Goal: Information Seeking & Learning: Learn about a topic

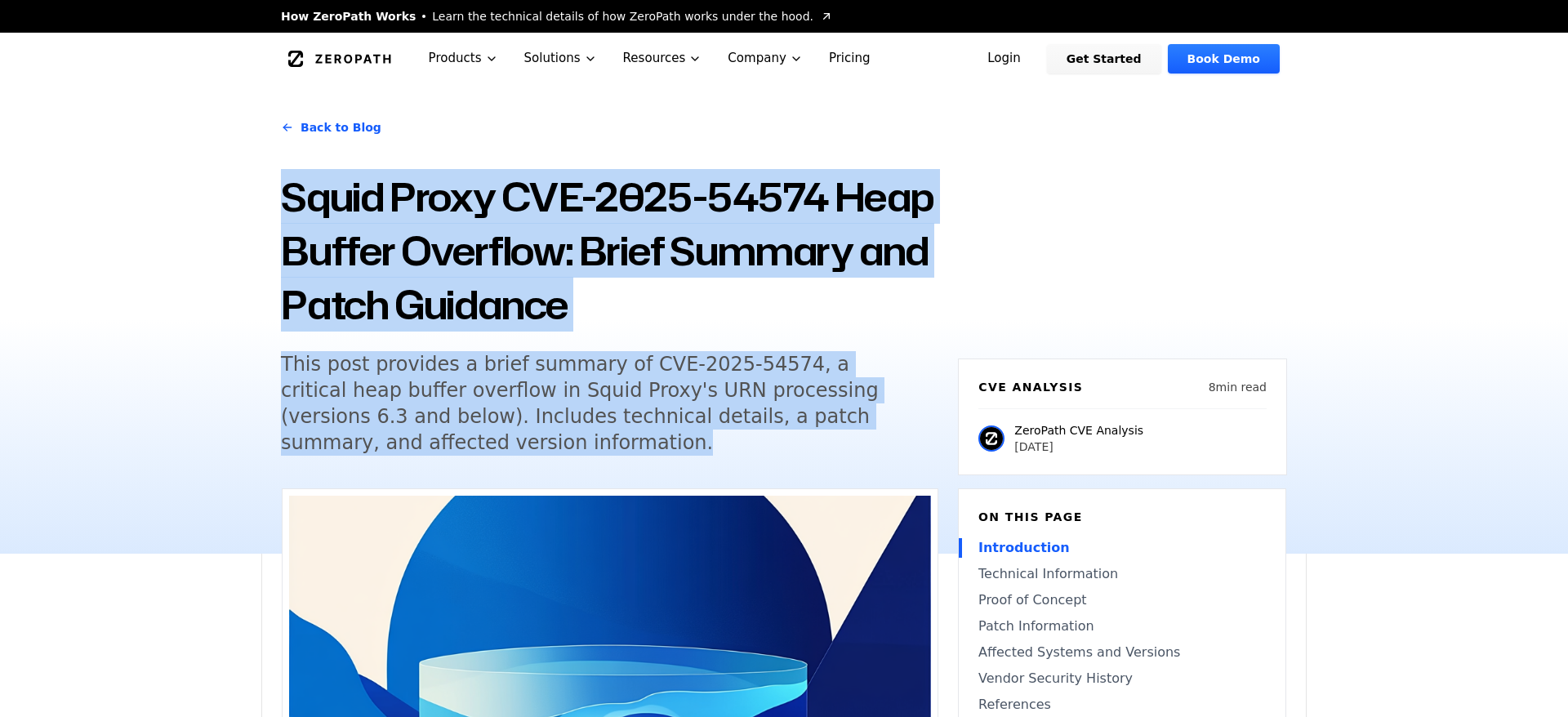
drag, startPoint x: 288, startPoint y: 199, endPoint x: 417, endPoint y: 475, distance: 304.7
click at [417, 476] on div "Back to Blog Squid Proxy CVE-2025-54574 Heap Buffer Overflow: Brief Summary and…" at bounding box center [783, 320] width 1045 height 469
copy div "Squid Proxy CVE-2025-54574 Heap Buffer Overflow: Brief Summary and Patch Guidan…"
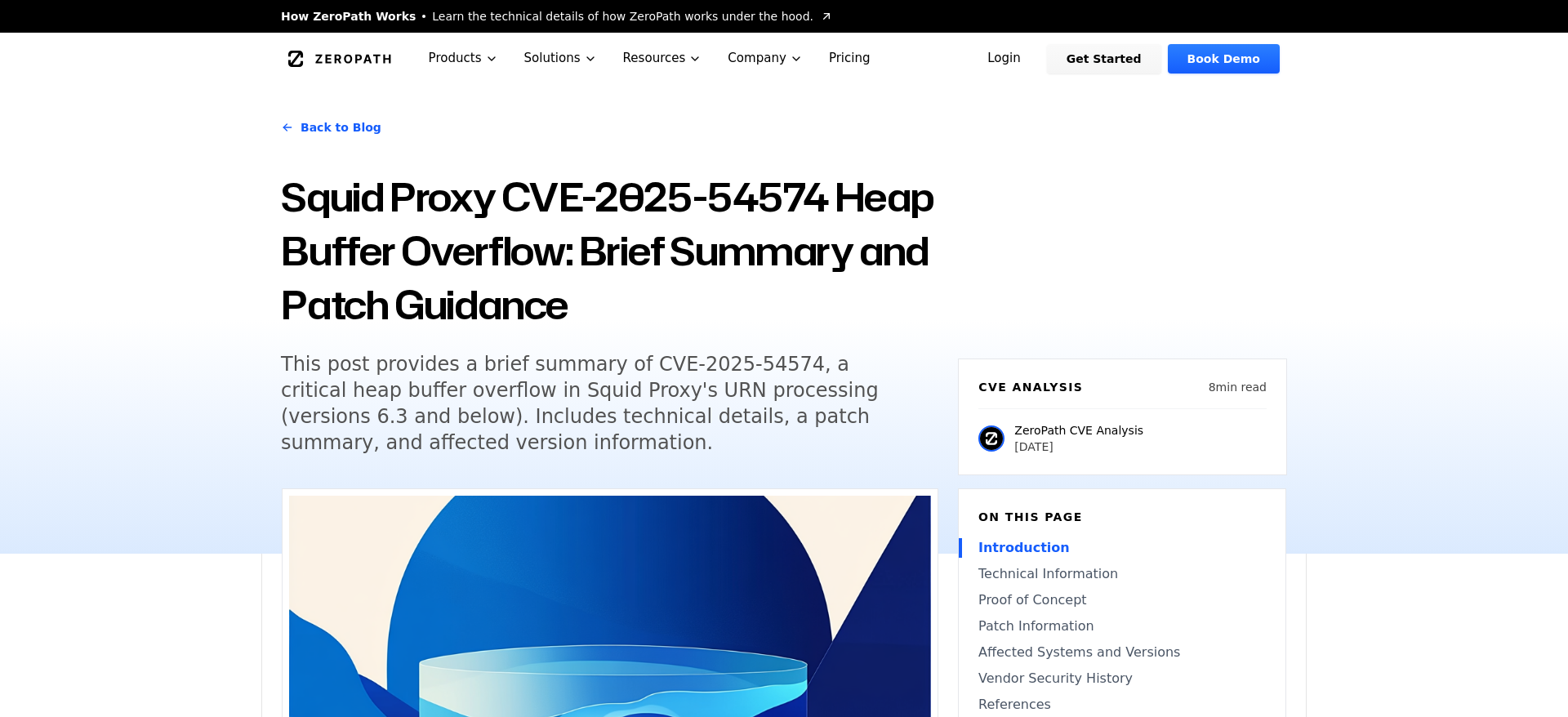
click at [254, 531] on div "Back to Blog Squid Proxy CVE-2025-54574 Heap Buffer Overflow: Brief Summary and…" at bounding box center [784, 320] width 1568 height 469
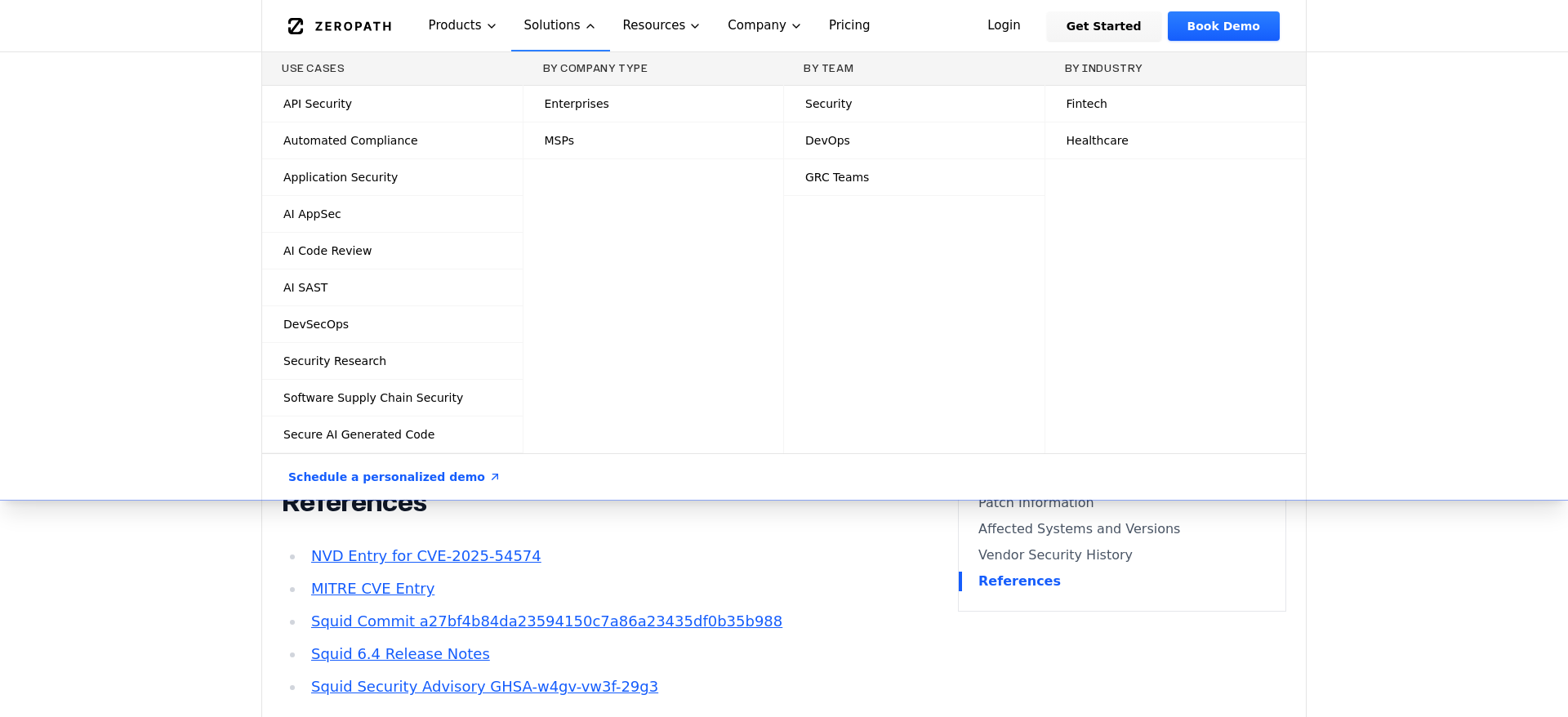
scroll to position [2839, 0]
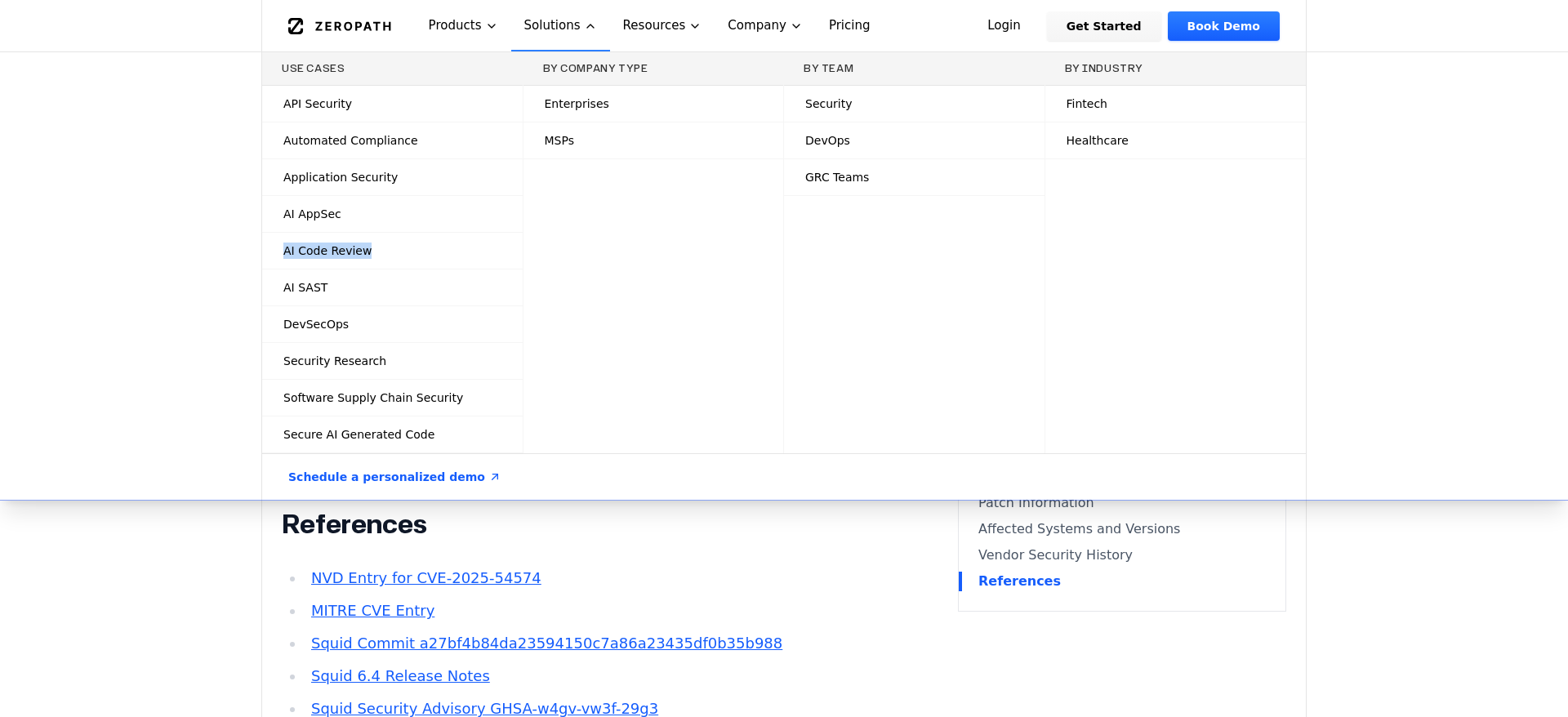
drag, startPoint x: 284, startPoint y: 301, endPoint x: 195, endPoint y: 238, distance: 109.0
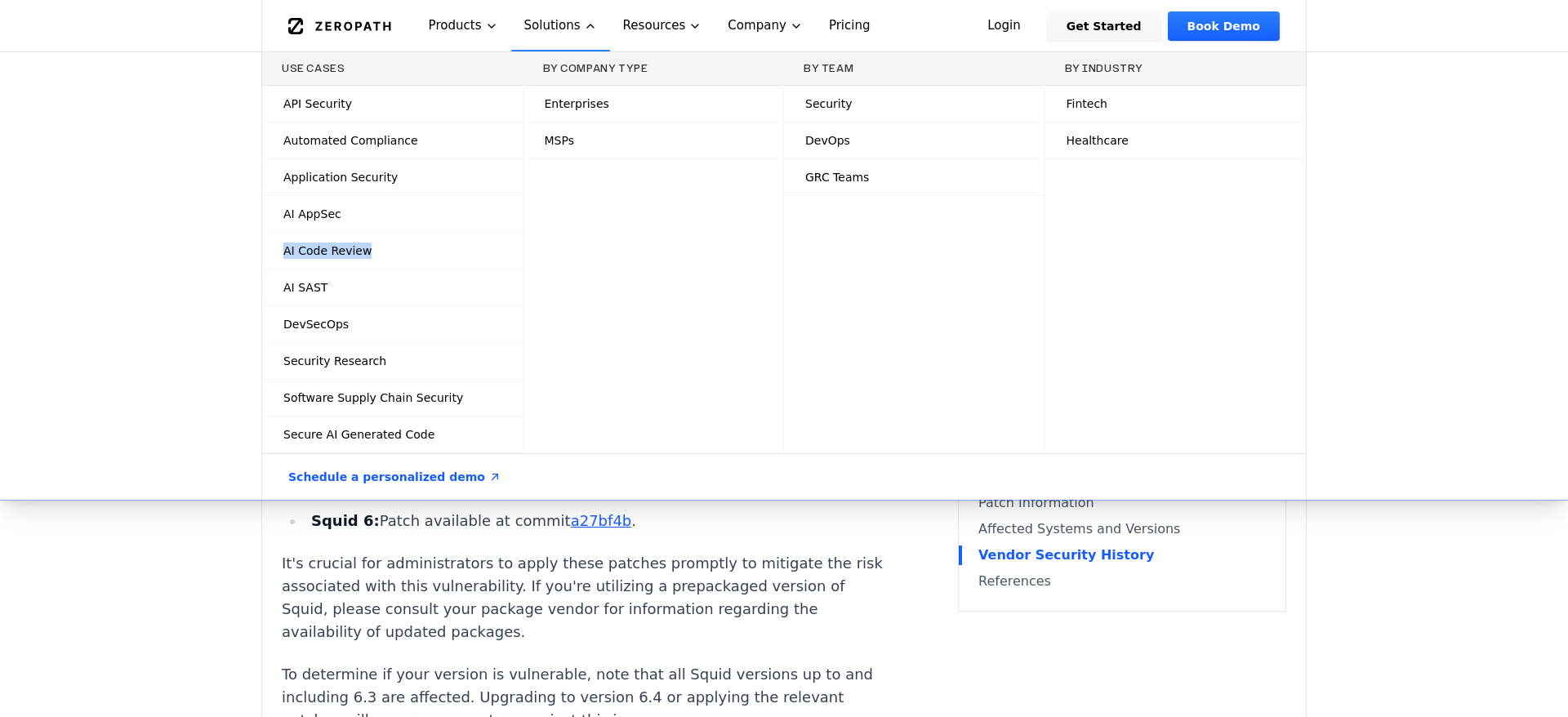
scroll to position [2113, 0]
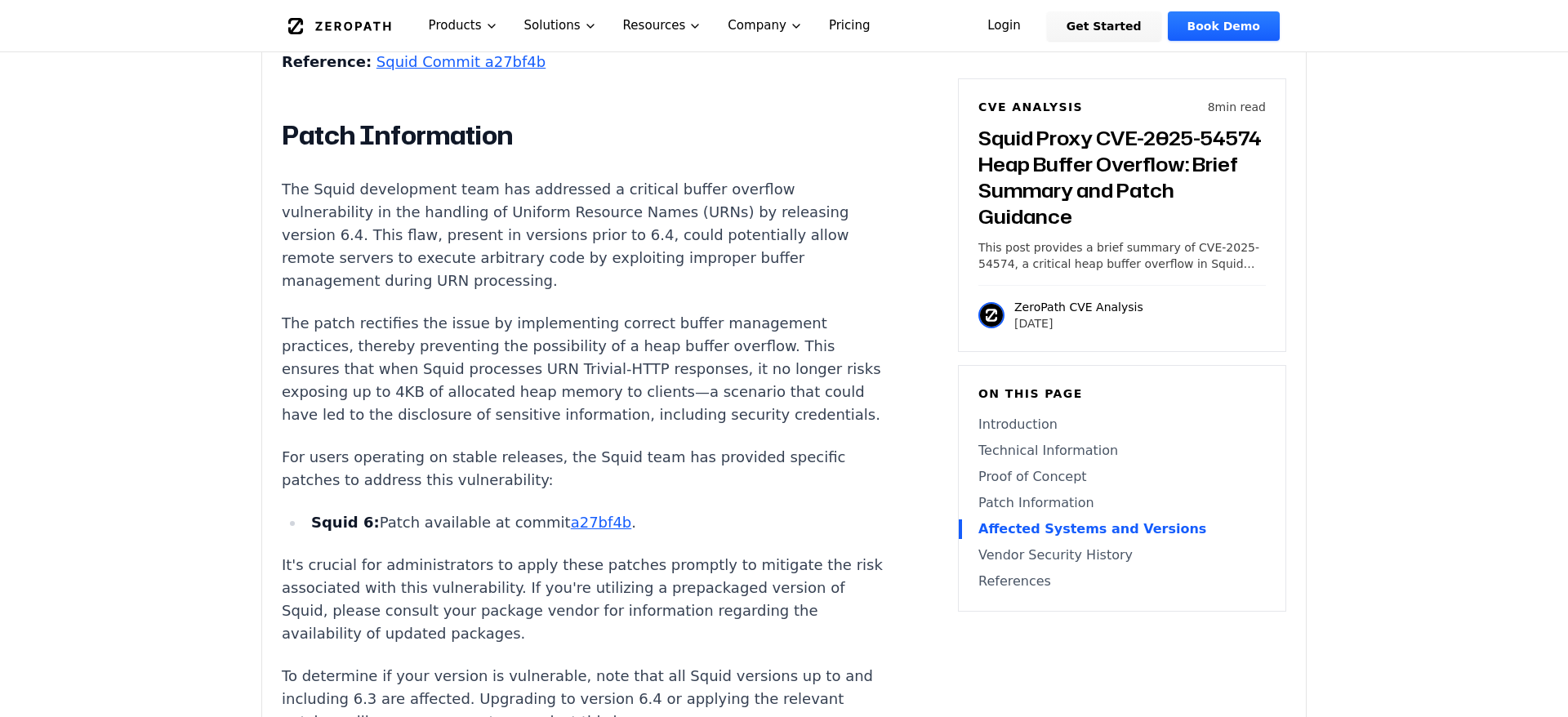
click at [200, 520] on main "How ZeroPath Works Learn the technical details of how ZeroPath works under the …" at bounding box center [784, 478] width 1568 height 5183
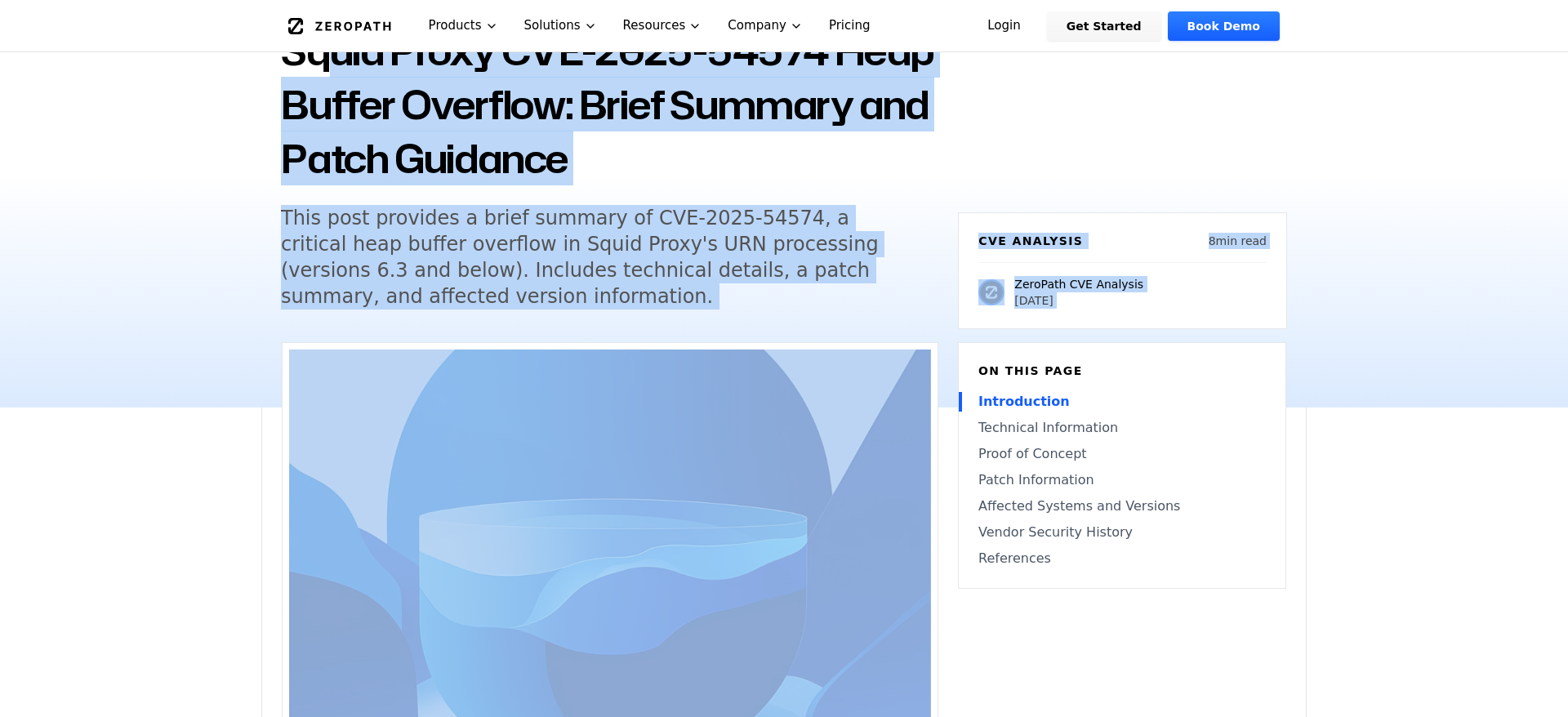
scroll to position [86, 0]
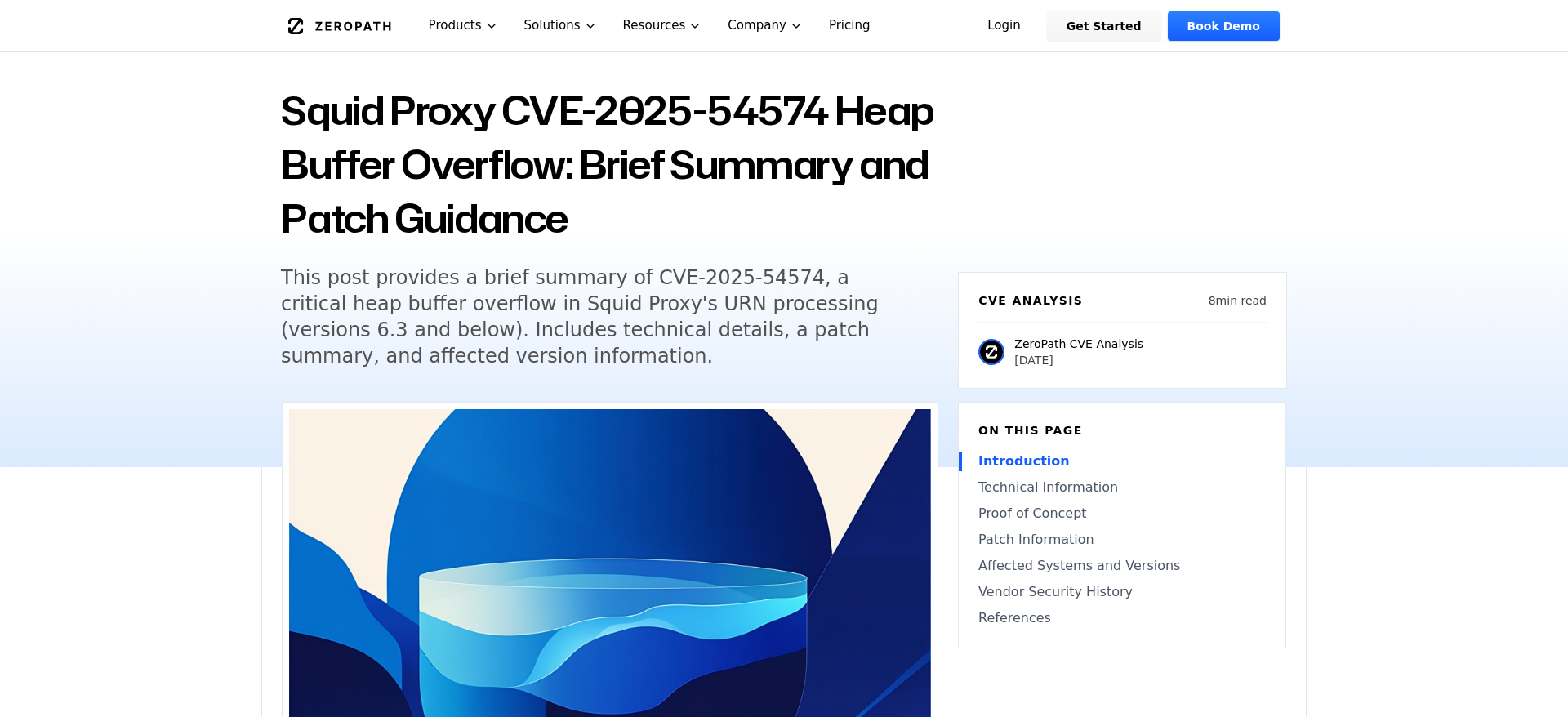
drag, startPoint x: 377, startPoint y: 474, endPoint x: 289, endPoint y: 679, distance: 223.1
copy div "Introduction A single malformed HTTP response can crash or compromise a Squid p…"
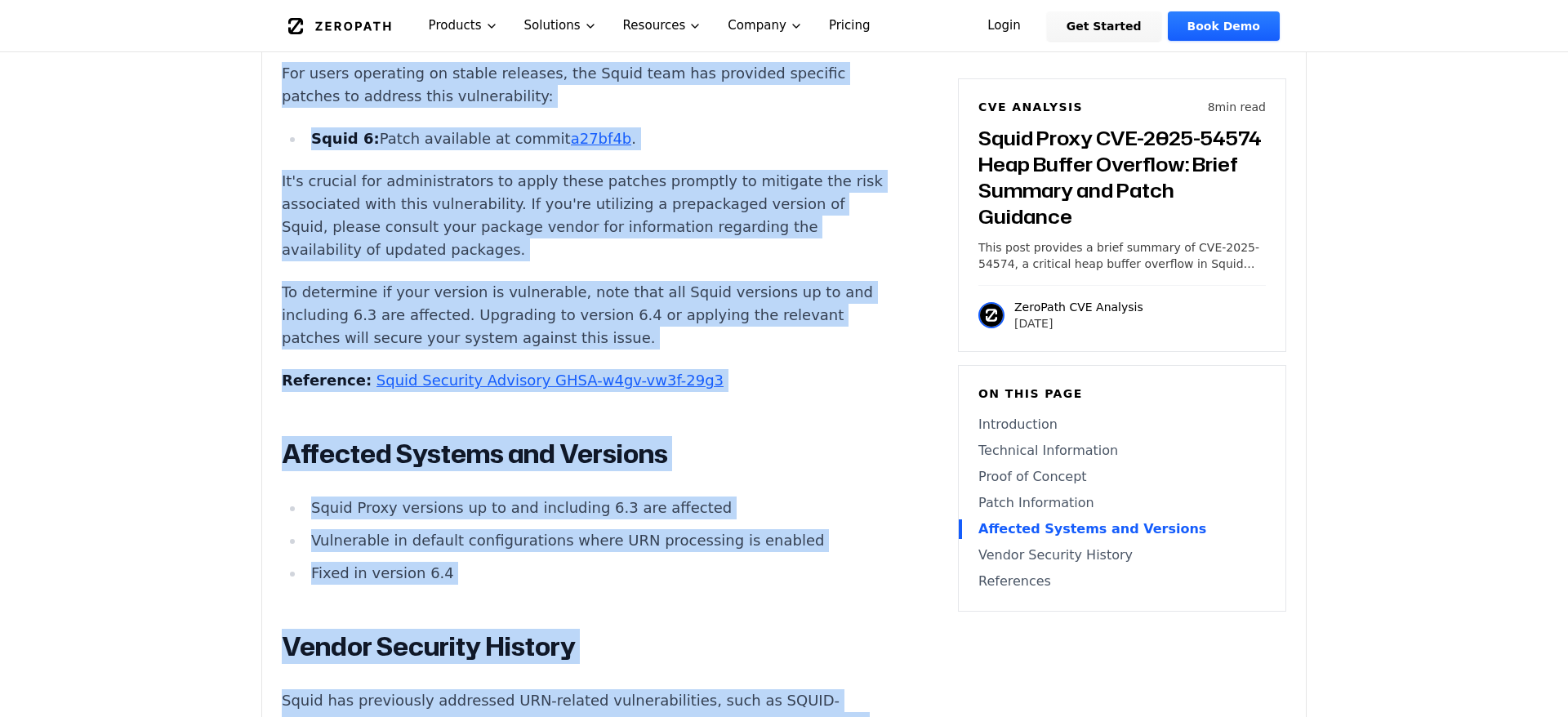
scroll to position [2497, 0]
